Goal: Task Accomplishment & Management: Use online tool/utility

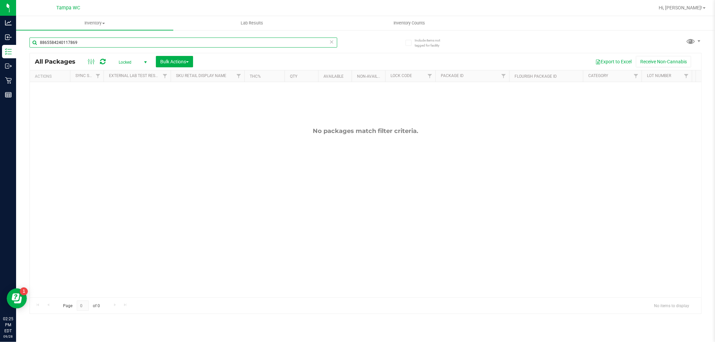
click at [118, 46] on input "8865584240117869" at bounding box center [184, 43] width 308 height 10
click at [118, 48] on div "8865584240117869" at bounding box center [184, 45] width 308 height 15
drag, startPoint x: 117, startPoint y: 45, endPoint x: 117, endPoint y: 48, distance: 3.8
click at [117, 48] on div "8865584240117869" at bounding box center [184, 45] width 308 height 15
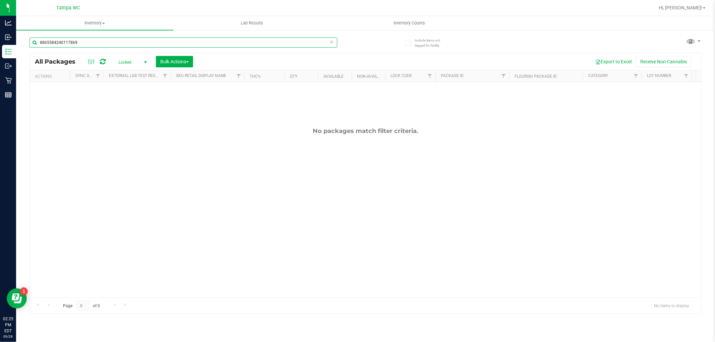
click at [116, 42] on input "8865584240117869" at bounding box center [184, 43] width 308 height 10
type input "3564310497255418"
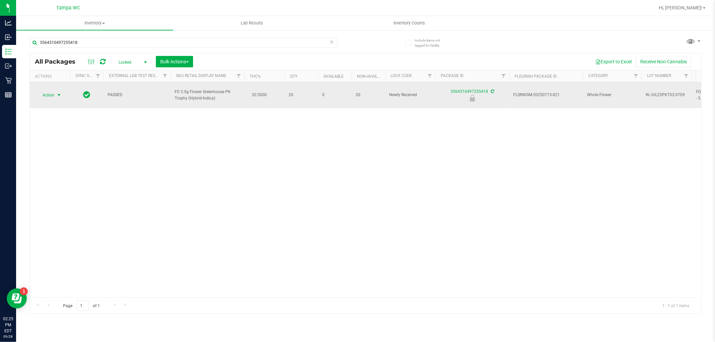
click at [58, 93] on span "select" at bounding box center [58, 95] width 5 height 5
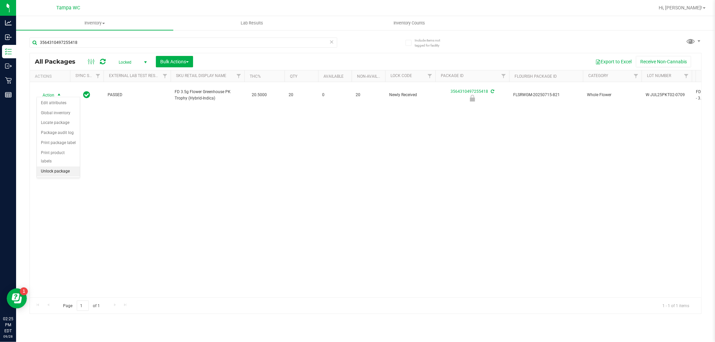
click at [62, 176] on li "Unlock package" at bounding box center [58, 172] width 43 height 10
